Goal: Task Accomplishment & Management: Use online tool/utility

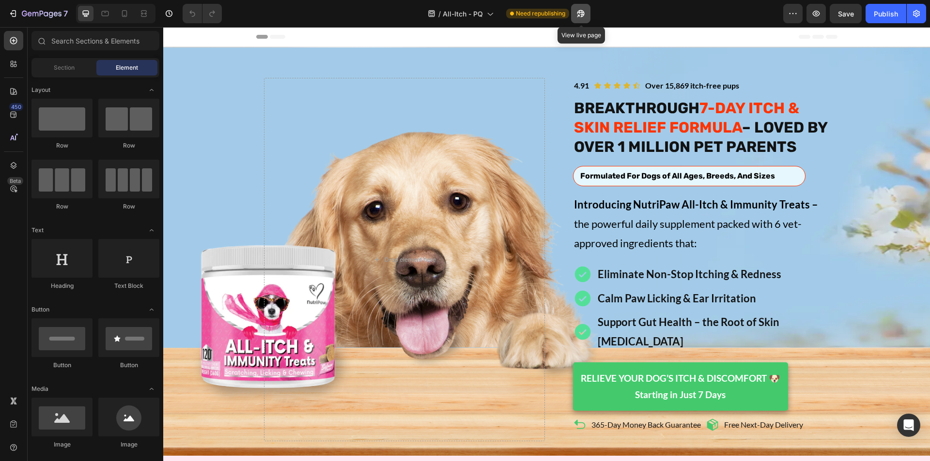
click at [577, 12] on icon "button" at bounding box center [581, 14] width 10 height 10
click at [813, 17] on icon "button" at bounding box center [816, 14] width 10 height 10
click at [170, 15] on icon "button" at bounding box center [169, 14] width 10 height 10
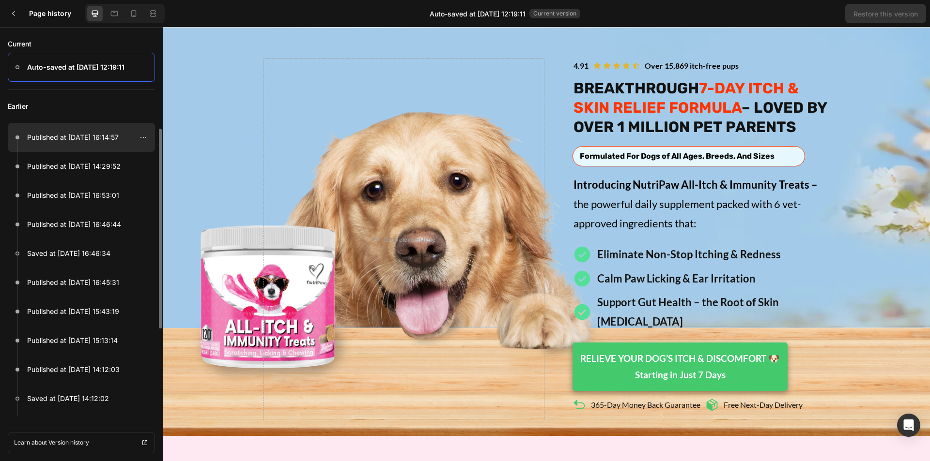
click at [71, 135] on p "Published at Aug 26, 16:14:57" at bounding box center [72, 138] width 91 height 12
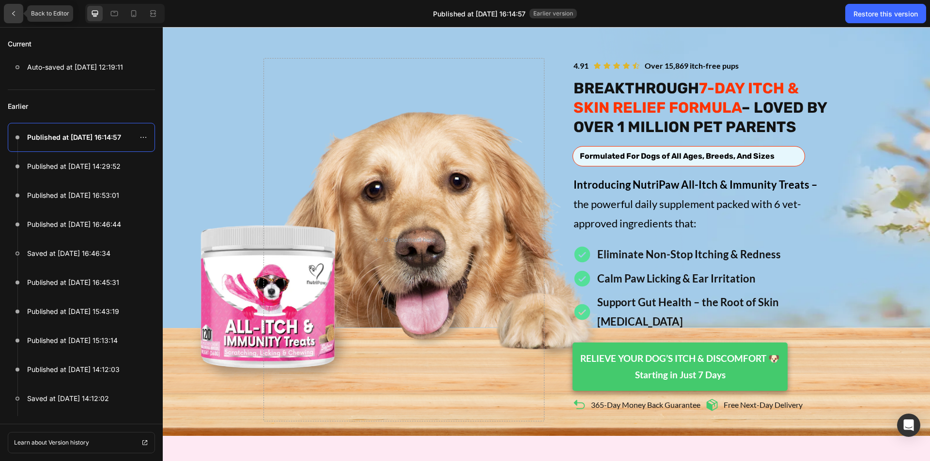
click at [9, 11] on div at bounding box center [13, 13] width 19 height 19
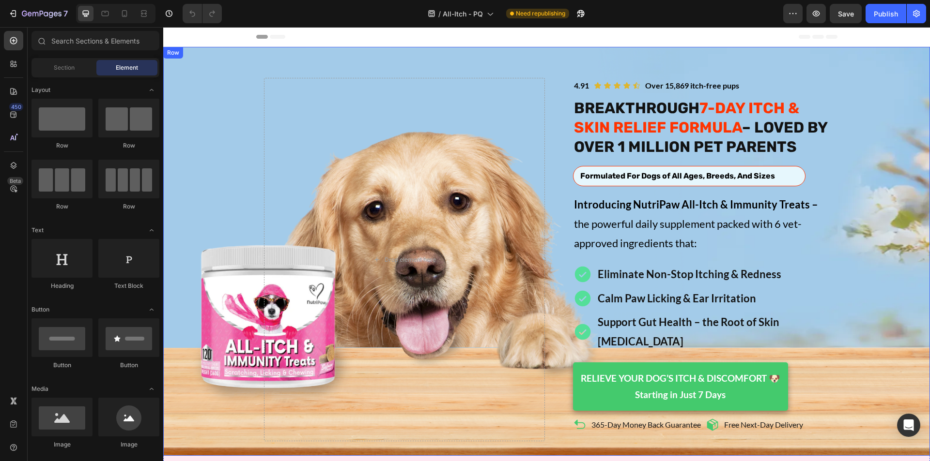
click at [189, 151] on div "Image Icon Icon Icon Icon Icon Icon List Over 15,869 itch-free pups Text Block …" at bounding box center [546, 260] width 766 height 364
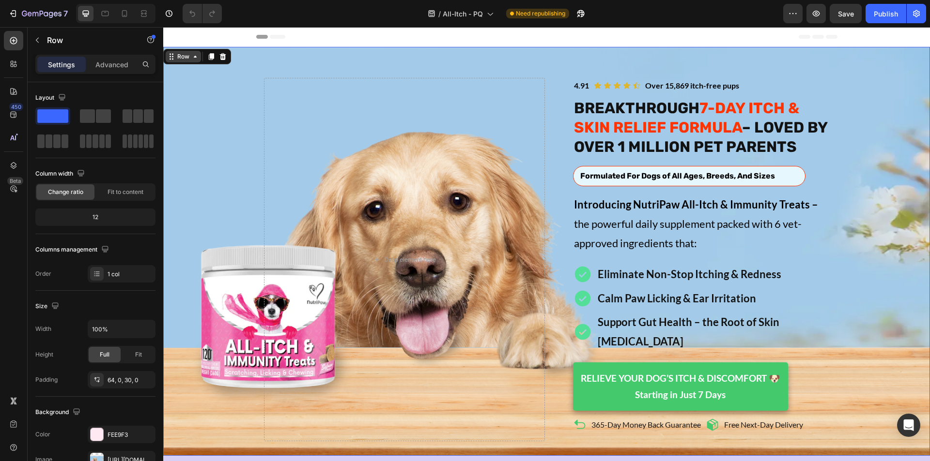
click at [179, 60] on div "Row" at bounding box center [183, 56] width 16 height 9
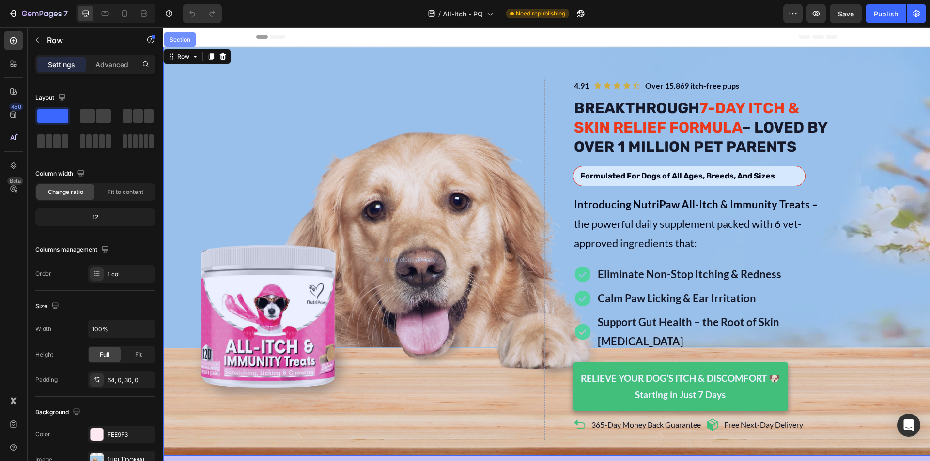
click at [183, 41] on div "Section" at bounding box center [180, 40] width 25 height 6
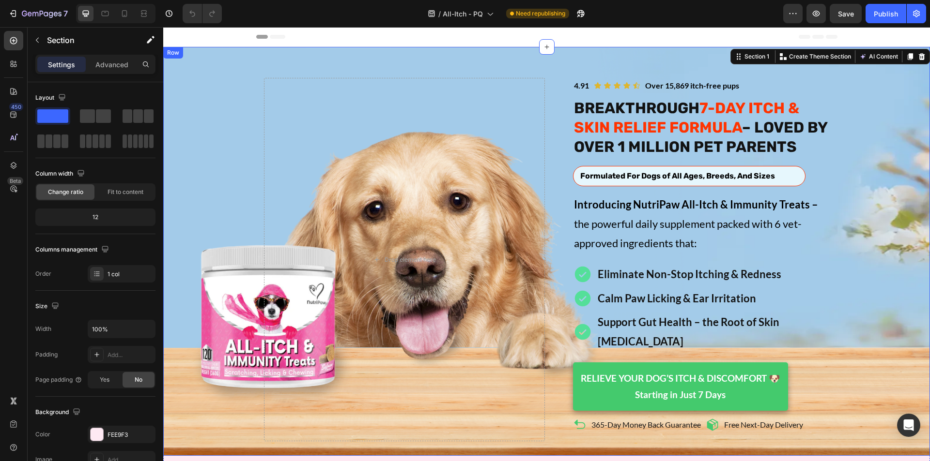
click at [196, 116] on div "Image Icon Icon Icon Icon Icon Icon List Over 15,869 itch-free pups Text Block …" at bounding box center [546, 260] width 766 height 364
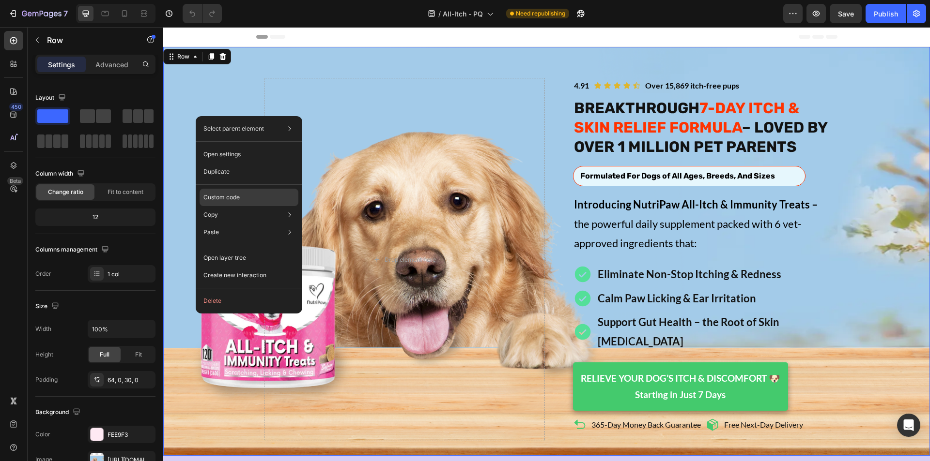
click at [233, 199] on p "Custom code" at bounding box center [221, 197] width 36 height 9
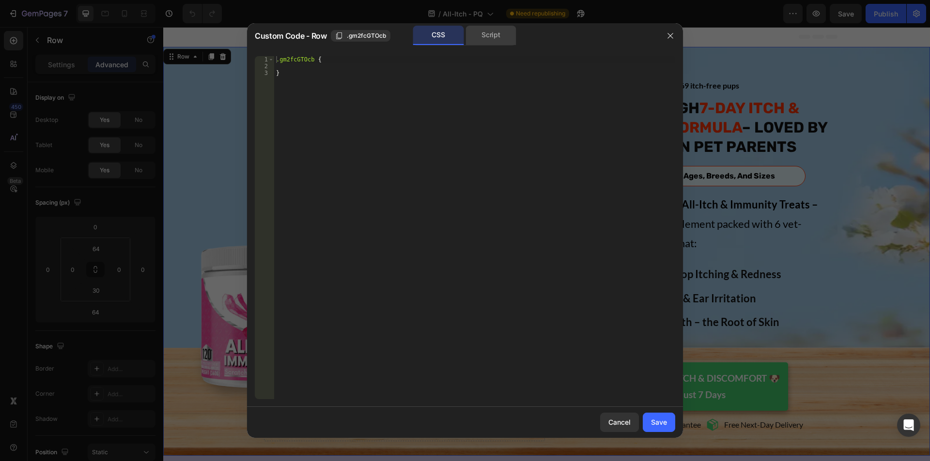
click at [488, 38] on div "Script" at bounding box center [490, 35] width 51 height 19
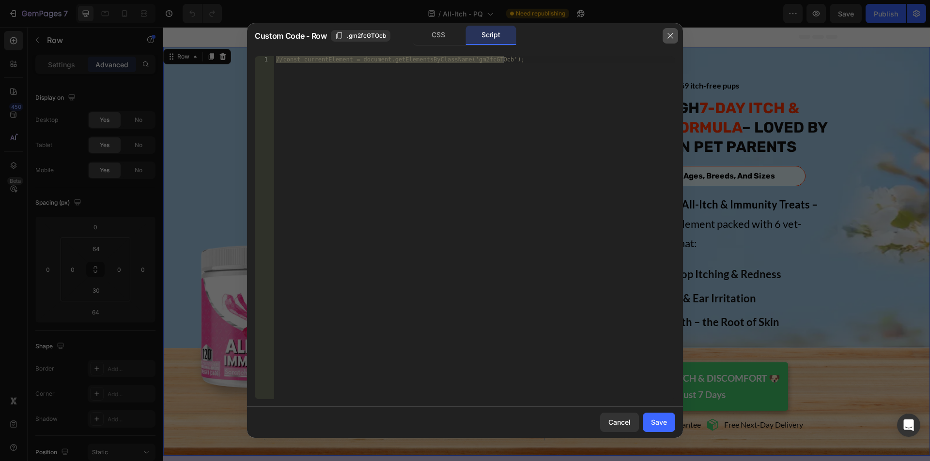
click at [676, 31] on button "button" at bounding box center [669, 35] width 15 height 15
